Goal: Task Accomplishment & Management: Manage account settings

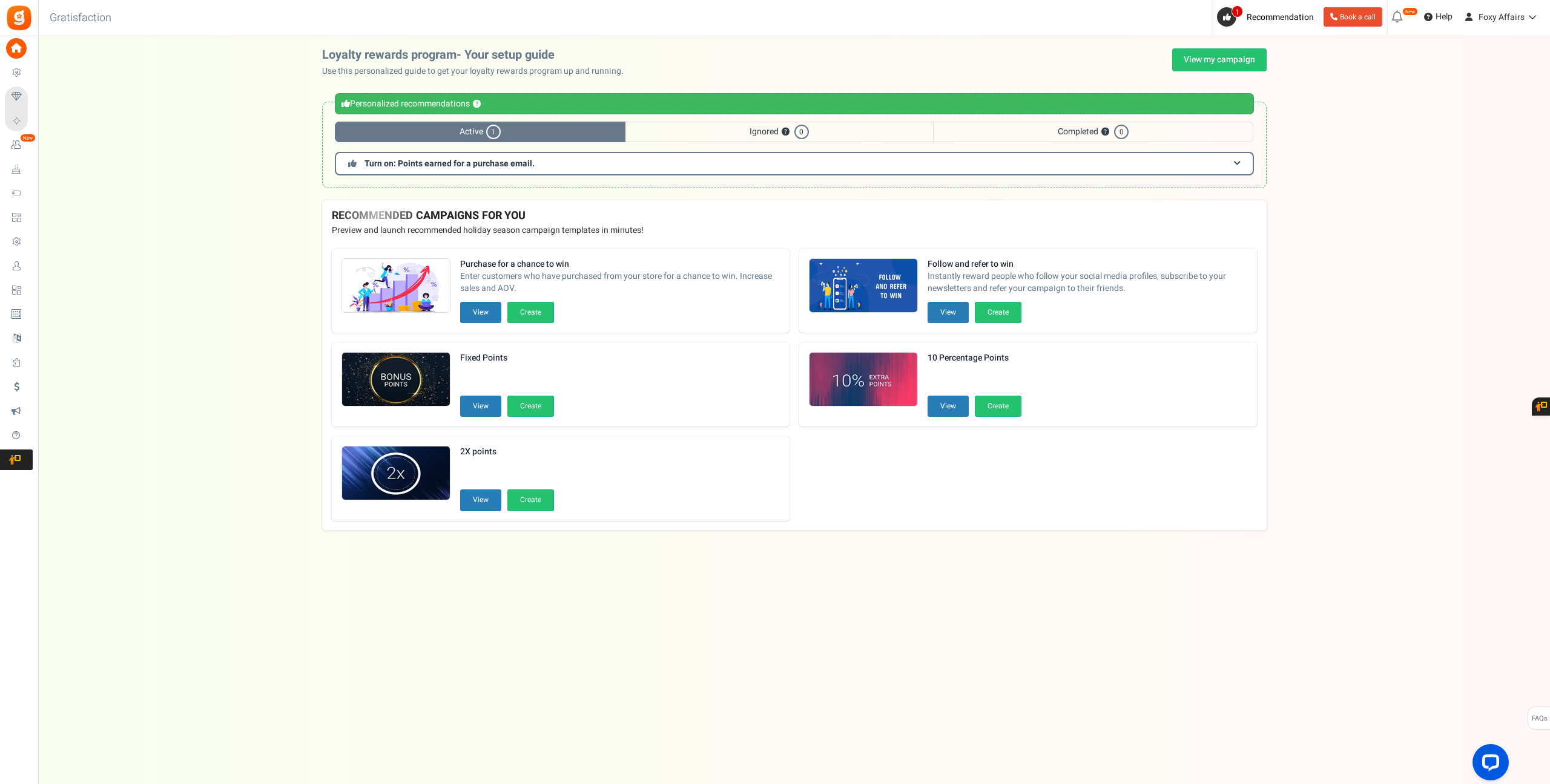
click at [143, 78] on div "Loyalty rewards program- Your setup guide Use this personalized guide to get yo…" at bounding box center [794, 124] width 1512 height 152
click at [1217, 62] on link "View my campaign" at bounding box center [1219, 60] width 94 height 23
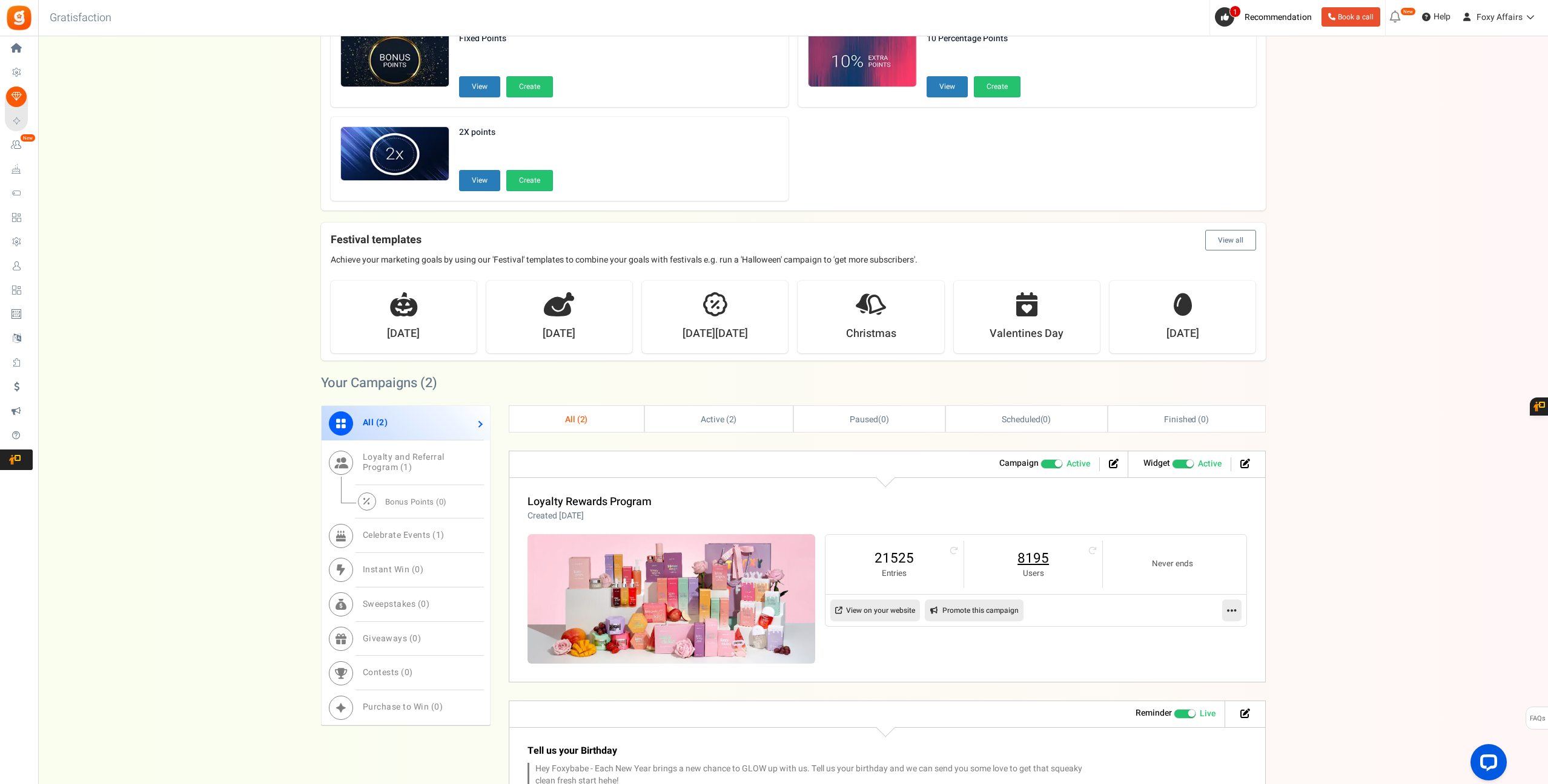
scroll to position [208, 0]
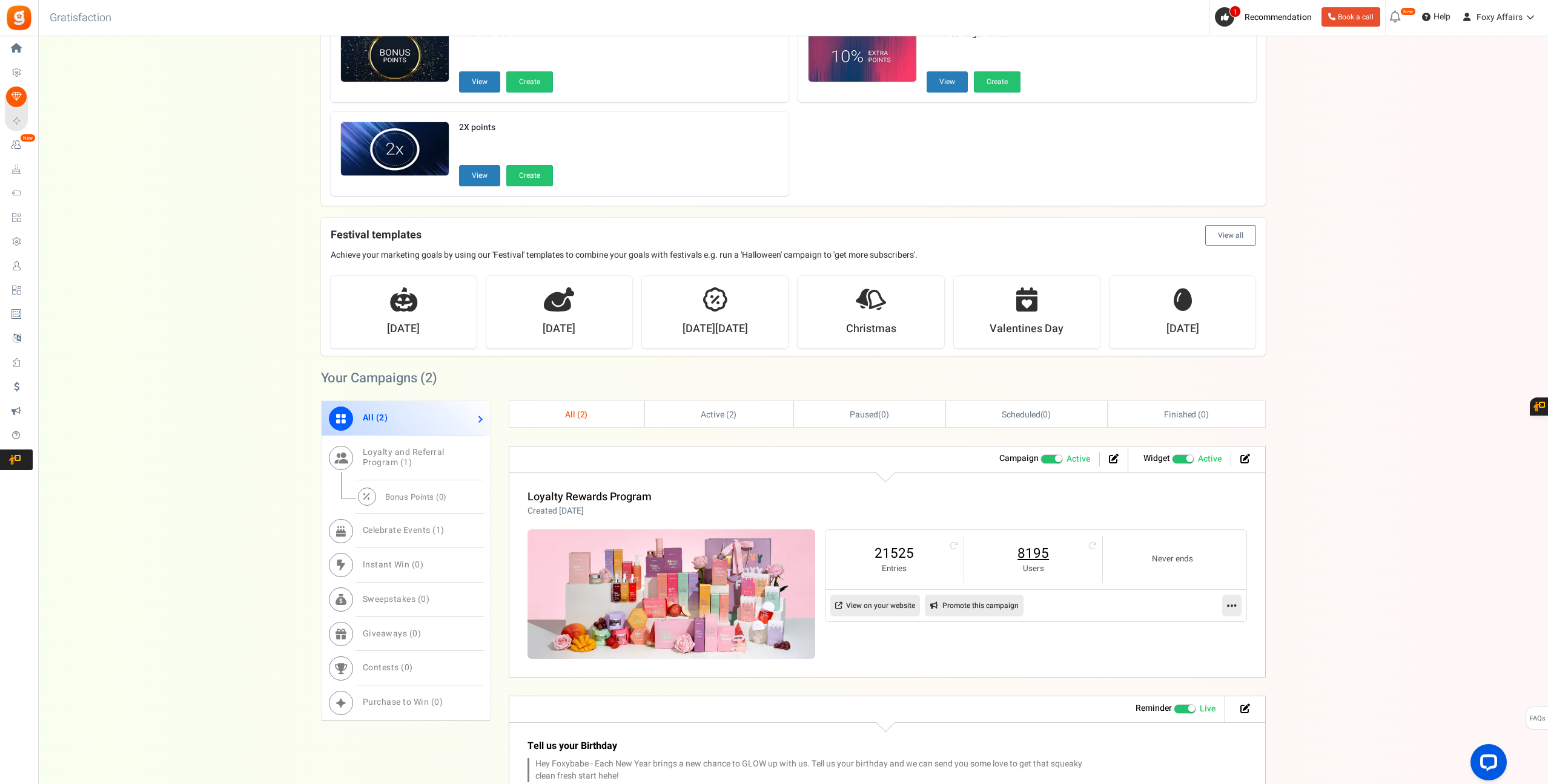
click at [1041, 554] on link "8195" at bounding box center [1033, 554] width 114 height 19
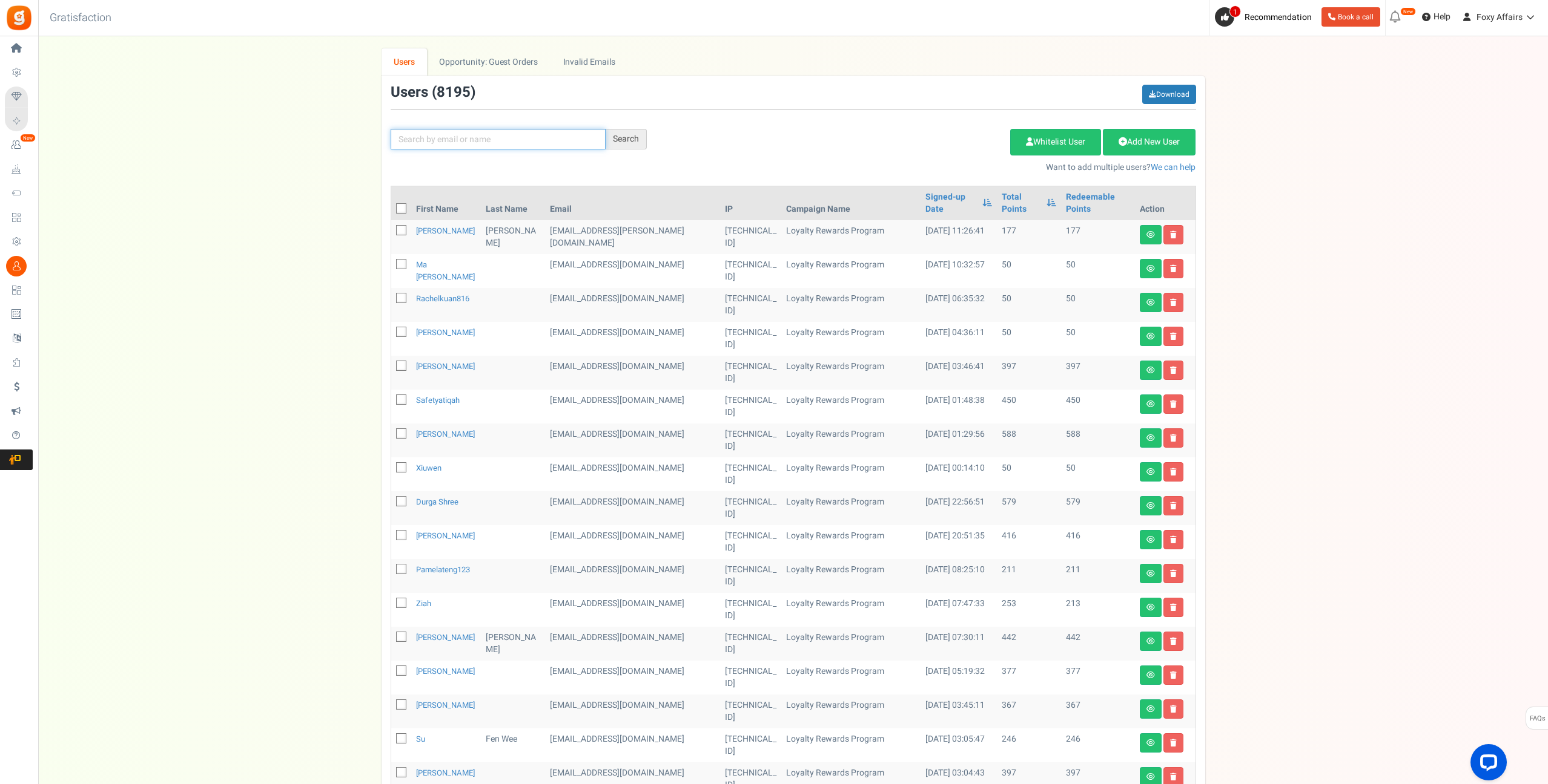
click at [549, 136] on input "text" at bounding box center [498, 140] width 215 height 21
paste input "[EMAIL_ADDRESS][DOMAIN_NAME]"
type input "[EMAIL_ADDRESS][DOMAIN_NAME]"
click at [627, 137] on div "Search" at bounding box center [626, 140] width 41 height 21
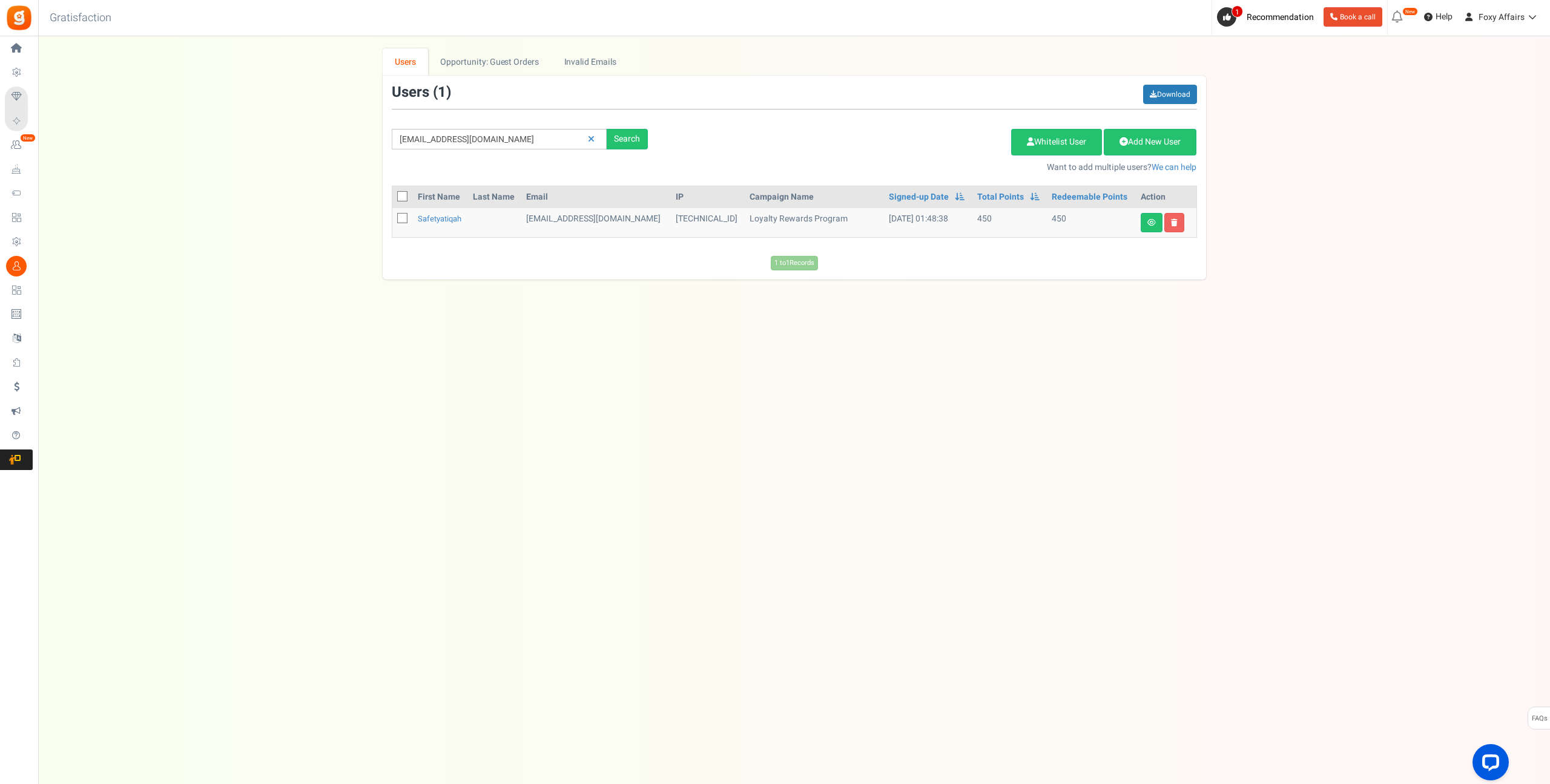
drag, startPoint x: 843, startPoint y: 360, endPoint x: 852, endPoint y: 355, distance: 10.3
click at [843, 361] on div "Under maintenance we will be back soon We apologize for any inconvenience. The …" at bounding box center [794, 368] width 1512 height 663
click at [1147, 222] on icon at bounding box center [1151, 223] width 8 height 7
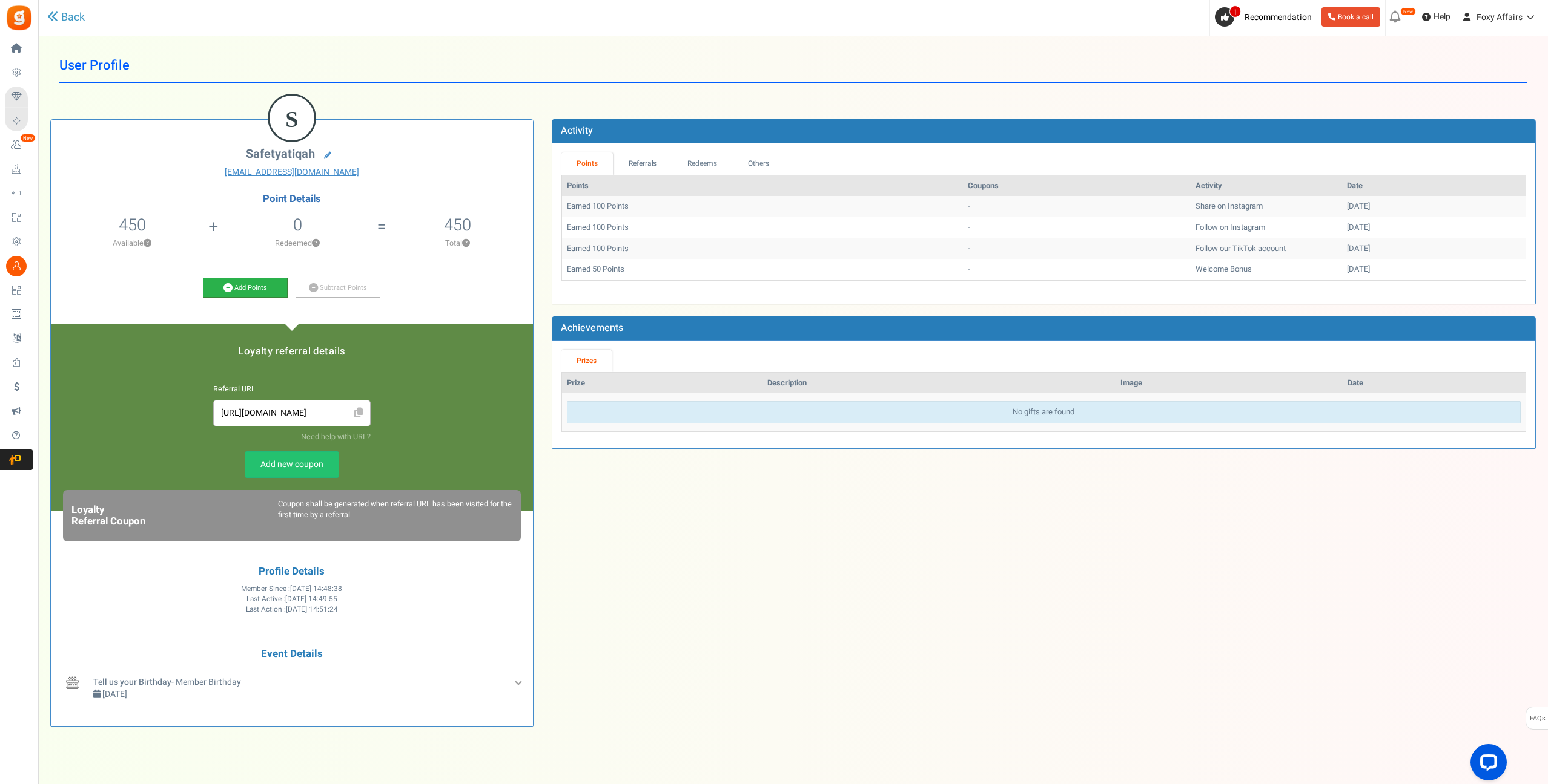
click at [226, 286] on icon at bounding box center [228, 287] width 9 height 9
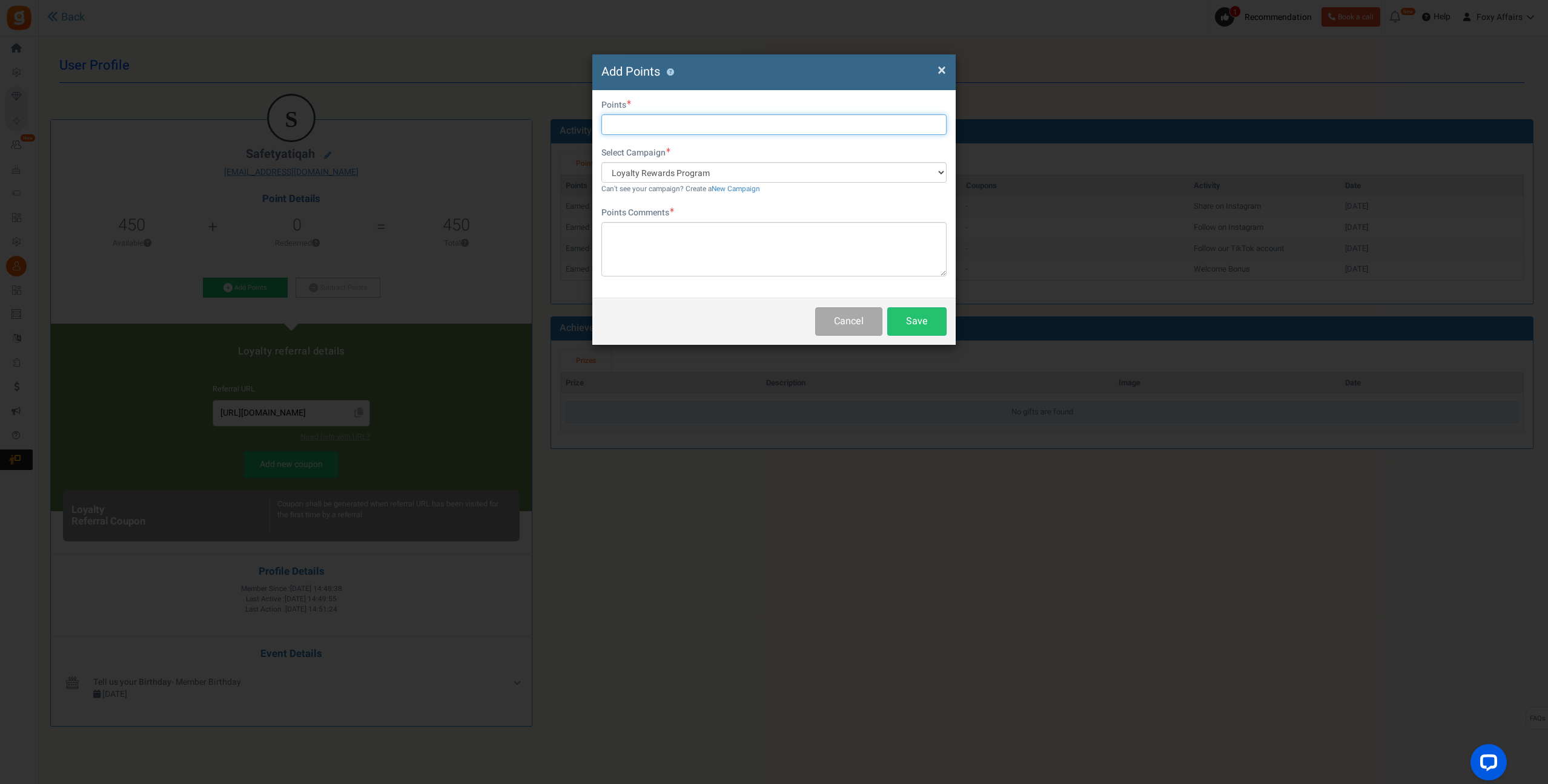
click at [672, 129] on input "text" at bounding box center [774, 125] width 345 height 21
type input "676"
click at [686, 253] on textarea at bounding box center [774, 249] width 345 height 55
type textarea "Shopee Orders"
click at [913, 321] on button "Save" at bounding box center [916, 322] width 59 height 28
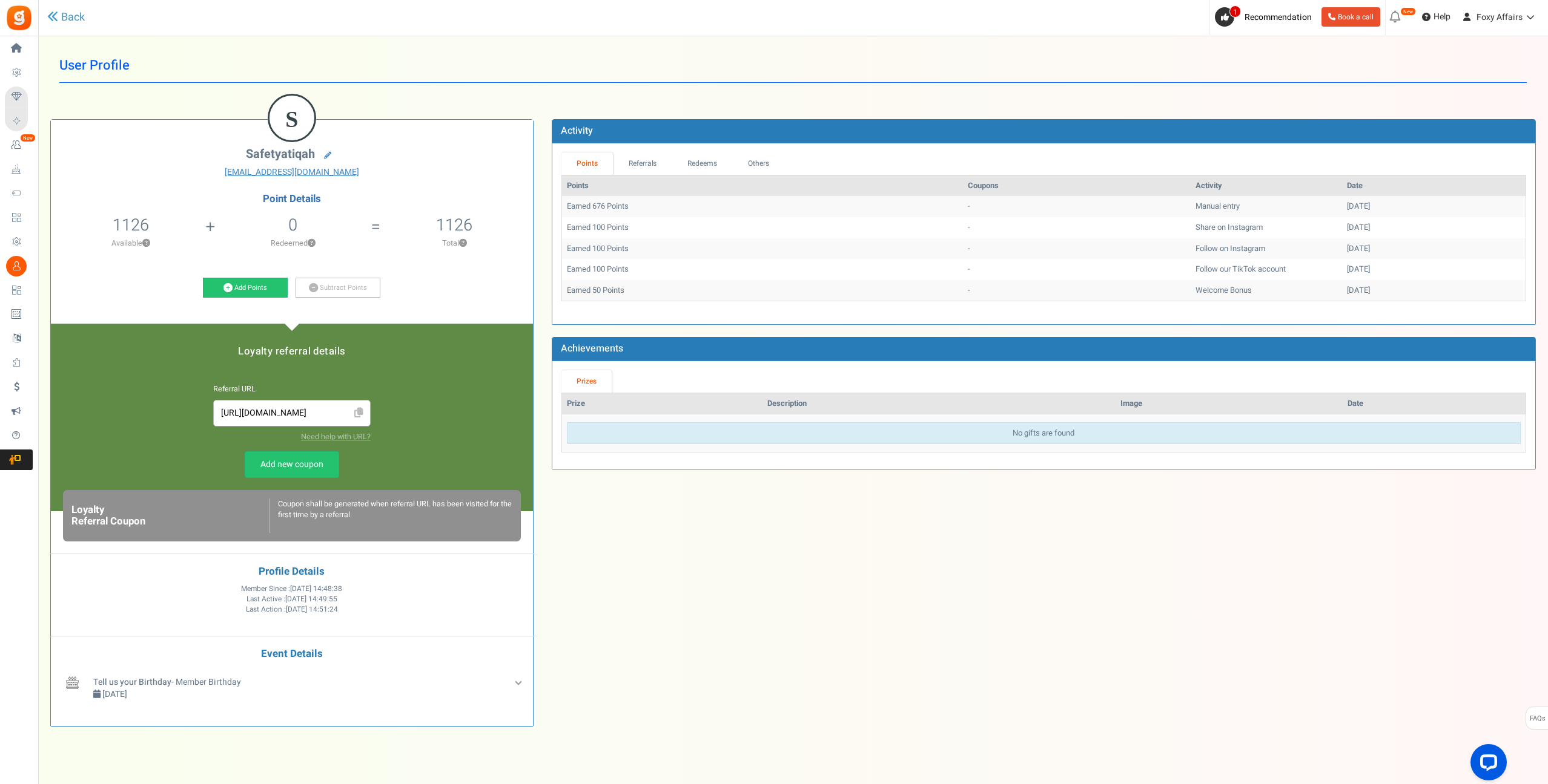
scroll to position [4, 0]
